Goal: Information Seeking & Learning: Learn about a topic

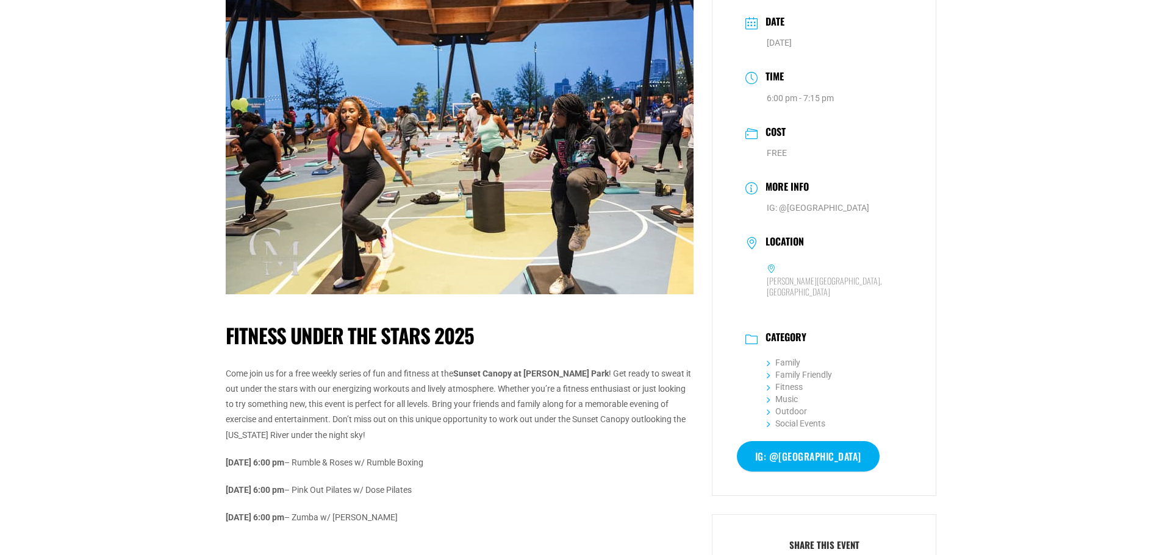
scroll to position [366, 0]
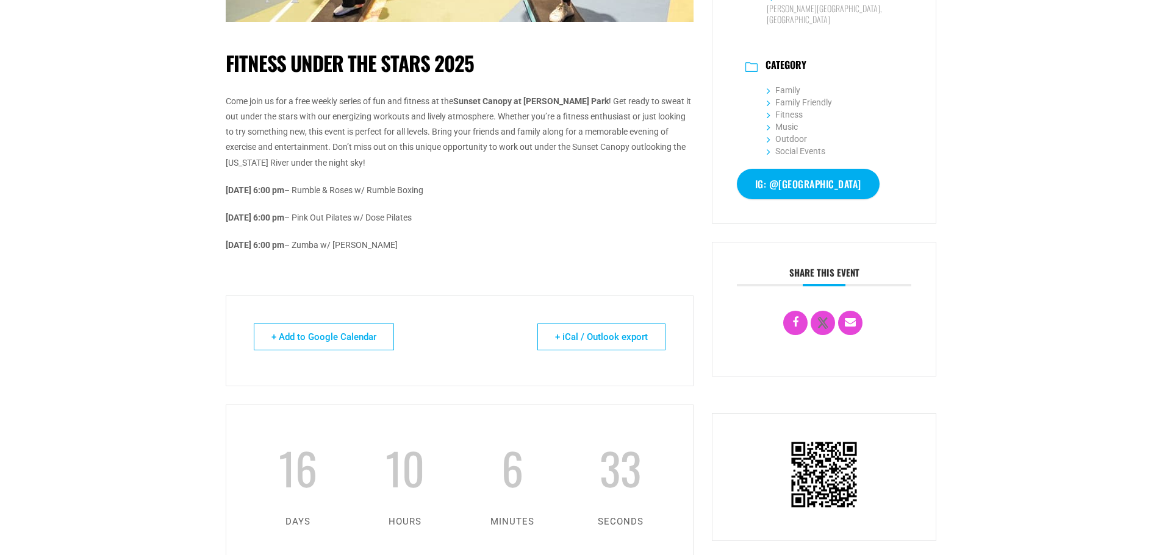
drag, startPoint x: 471, startPoint y: 216, endPoint x: 398, endPoint y: 216, distance: 73.8
click at [398, 216] on p "October 15 @ 6:00 pm – Pink Out Pilates w/ Dose Pilates" at bounding box center [460, 217] width 468 height 15
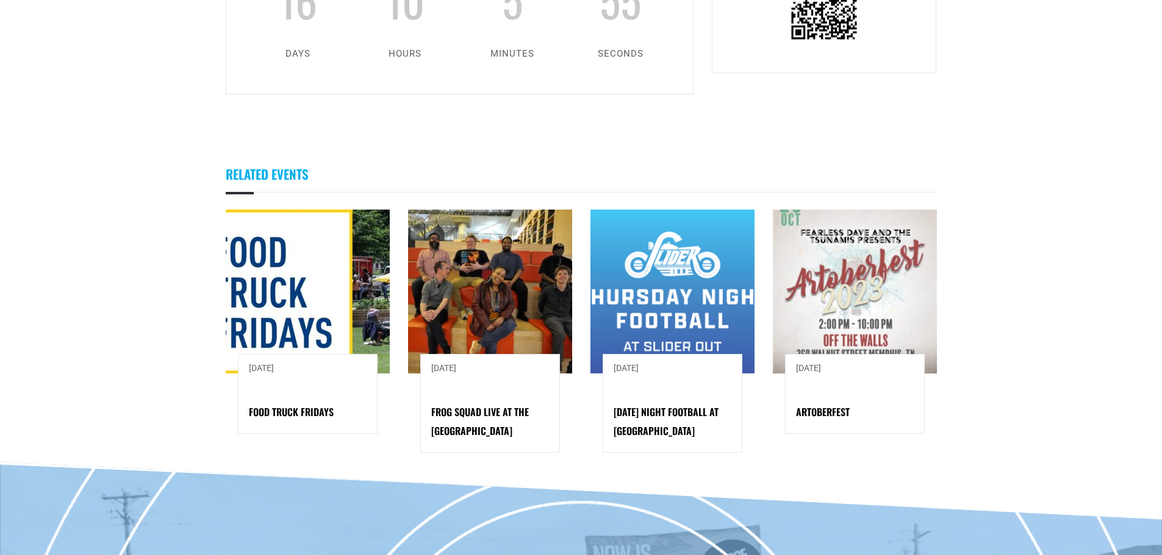
scroll to position [854, 0]
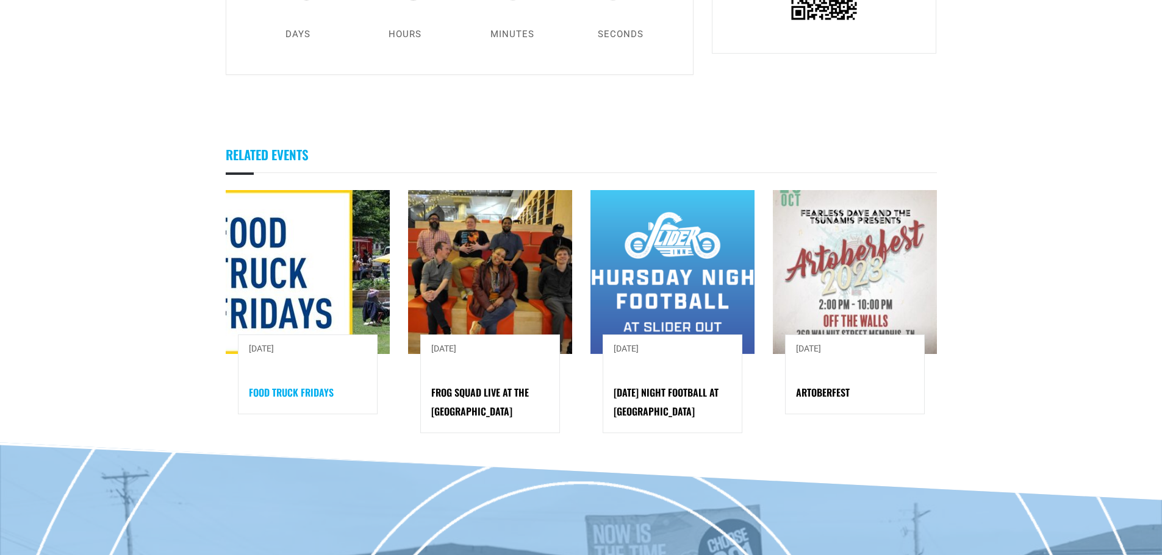
click at [284, 393] on link "Food Truck Fridays" at bounding box center [291, 392] width 85 height 15
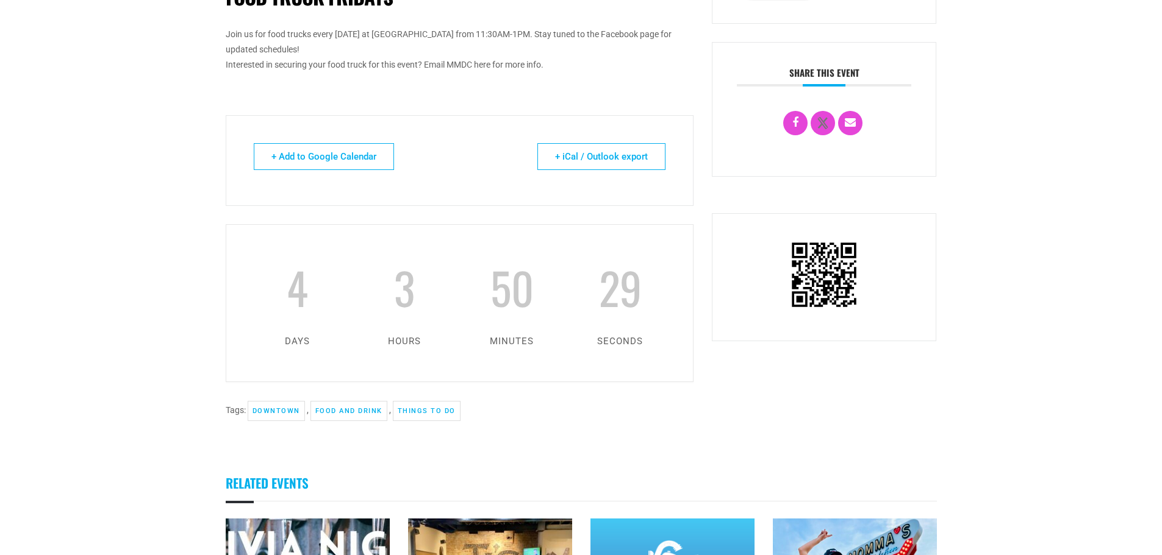
scroll to position [610, 0]
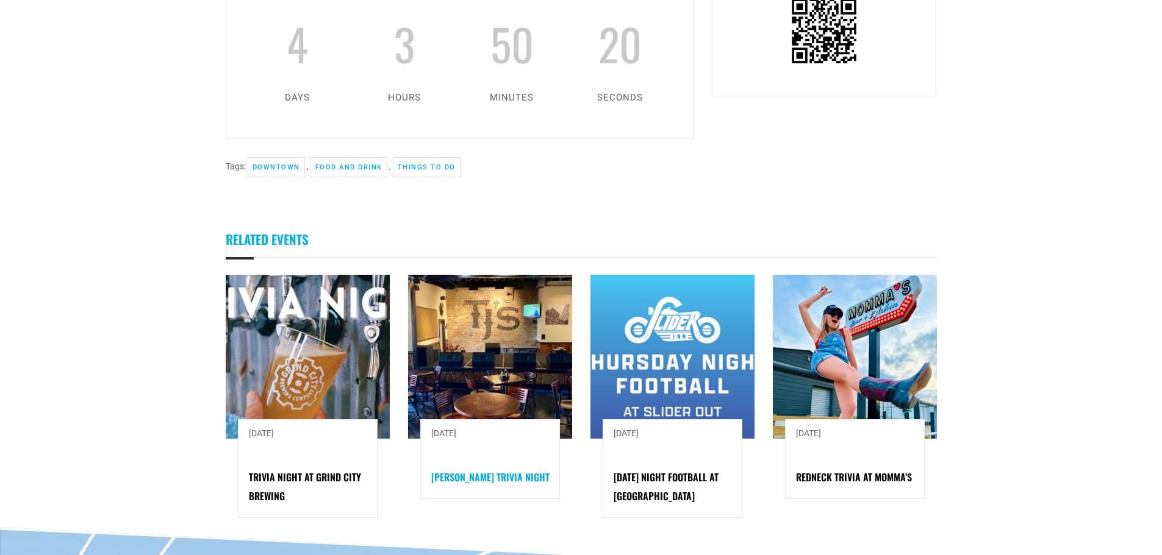
click at [509, 477] on link "[PERSON_NAME] Trivia Night" at bounding box center [490, 477] width 118 height 15
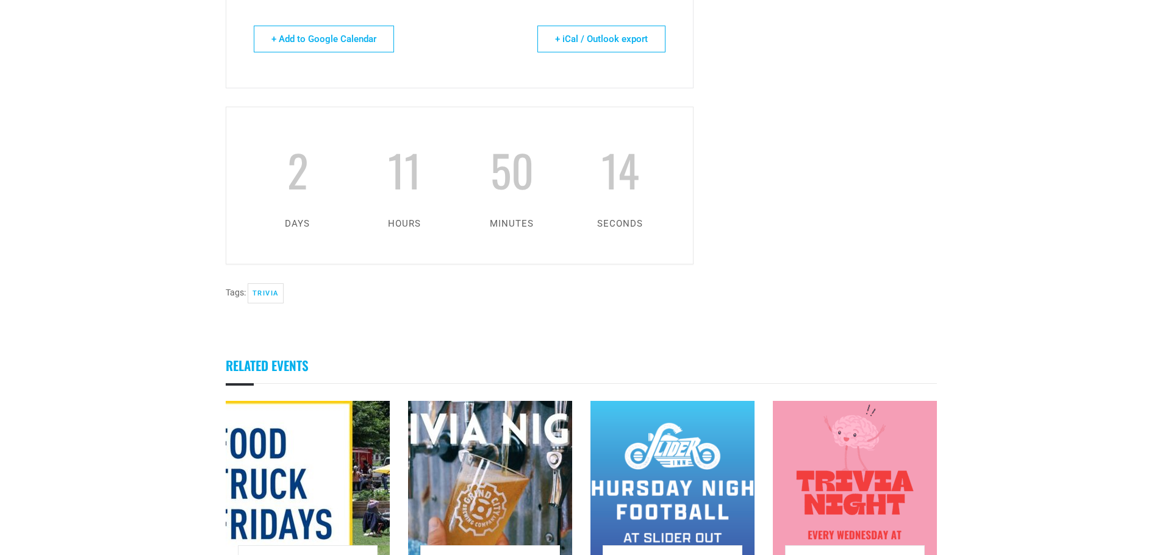
scroll to position [1098, 0]
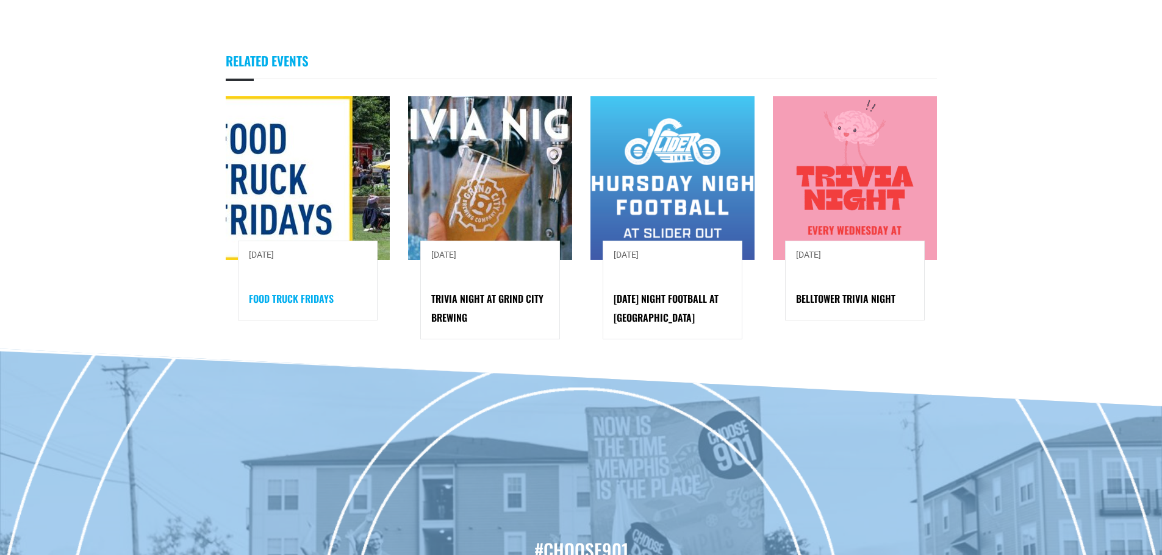
click at [312, 294] on link "Food Truck Fridays" at bounding box center [291, 298] width 85 height 15
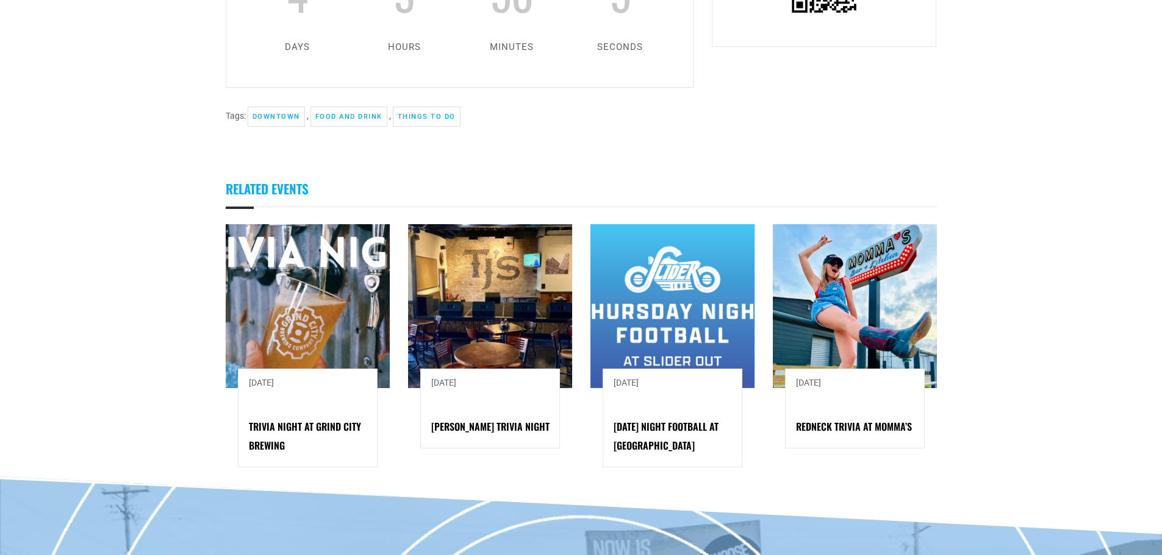
scroll to position [854, 0]
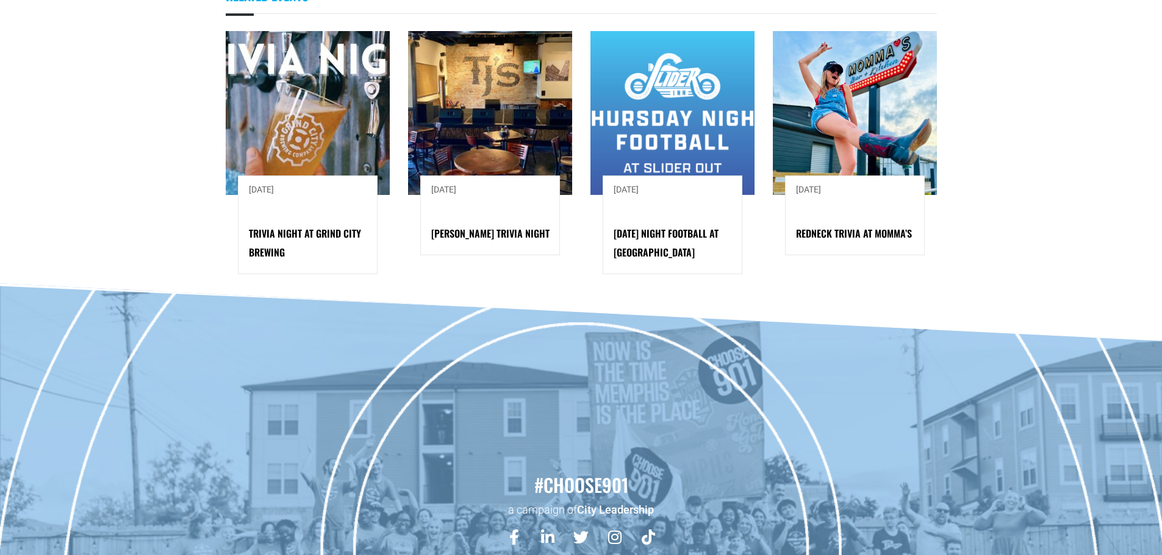
click at [498, 246] on div "October 15, 2025 TJ Mulligans Trivia Night" at bounding box center [490, 216] width 140 height 80
click at [510, 234] on link "TJ Mulligans Trivia Night" at bounding box center [490, 233] width 118 height 15
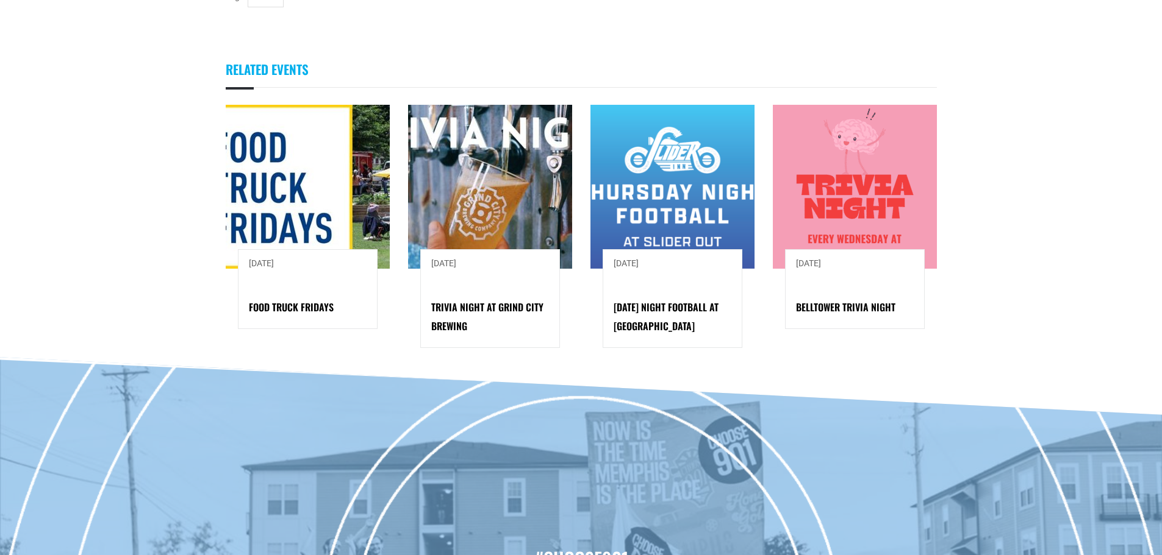
scroll to position [1088, 0]
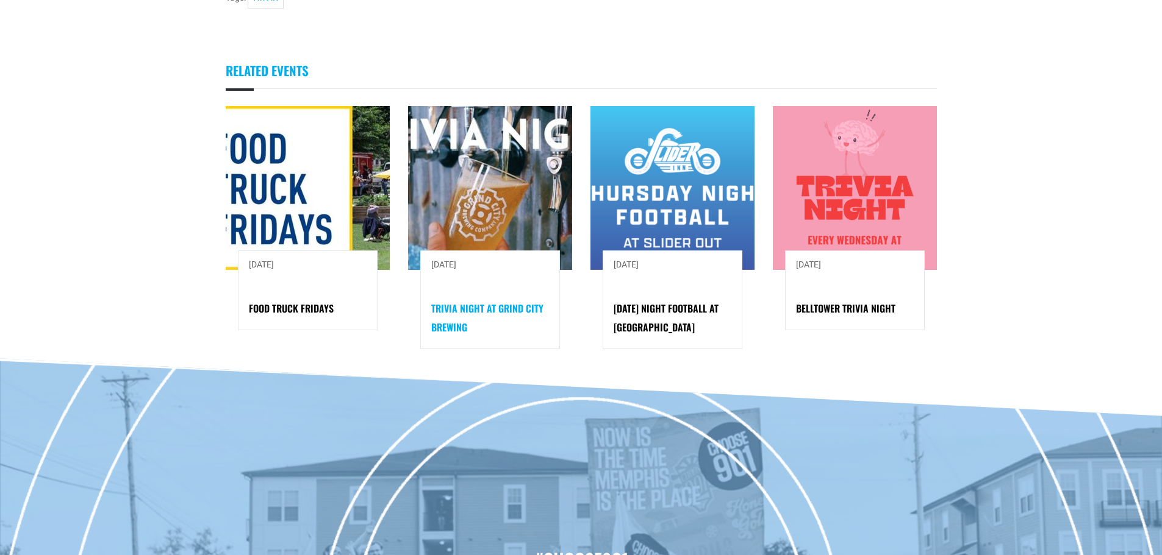
click at [526, 309] on link "Trivia Night at Grind City Brewing" at bounding box center [487, 318] width 112 height 34
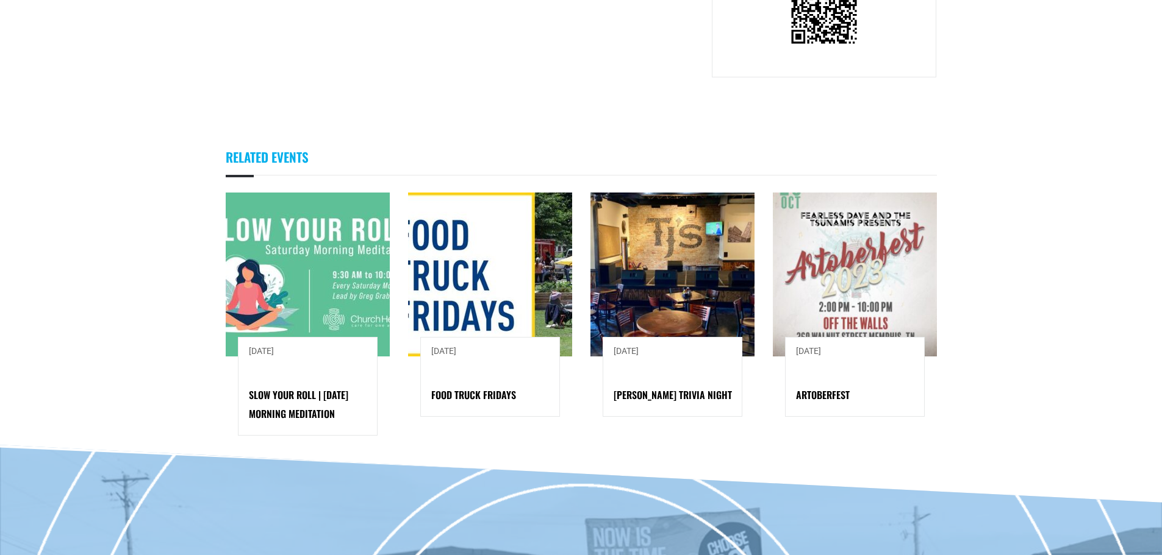
scroll to position [1098, 0]
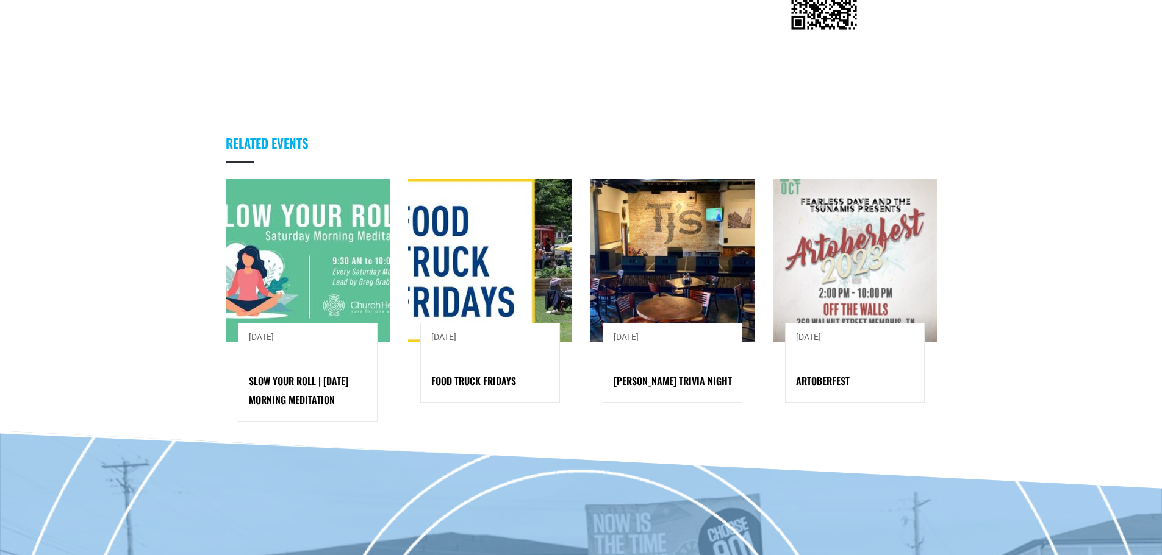
click at [852, 342] on div "[DATE] Artoberfest" at bounding box center [855, 363] width 140 height 80
click at [821, 342] on span "[DATE]" at bounding box center [808, 337] width 25 height 10
click at [839, 388] on link "Artoberfest" at bounding box center [823, 381] width 54 height 15
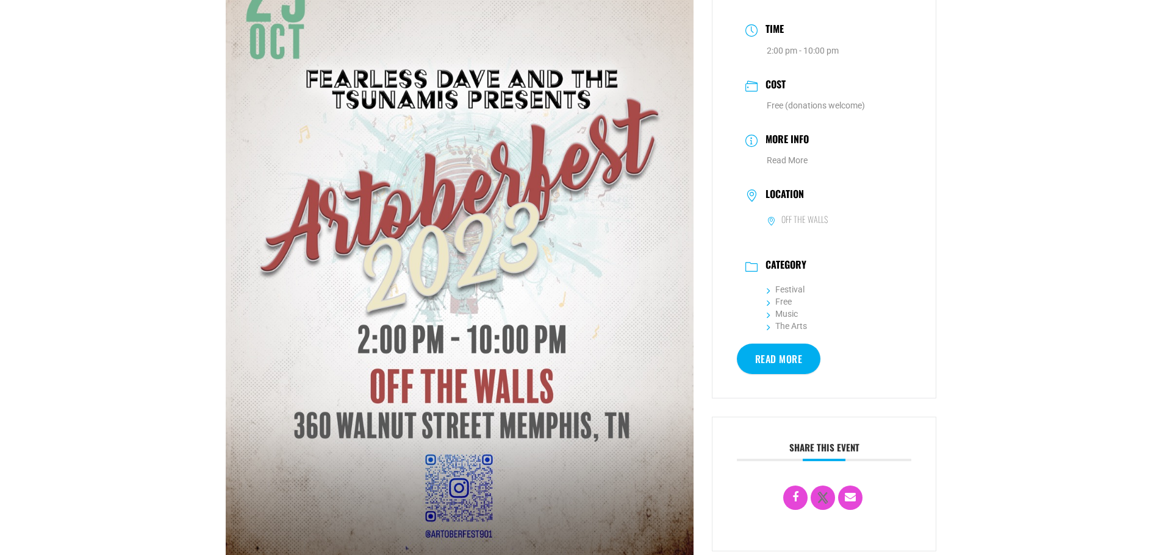
scroll to position [122, 0]
